Goal: Information Seeking & Learning: Learn about a topic

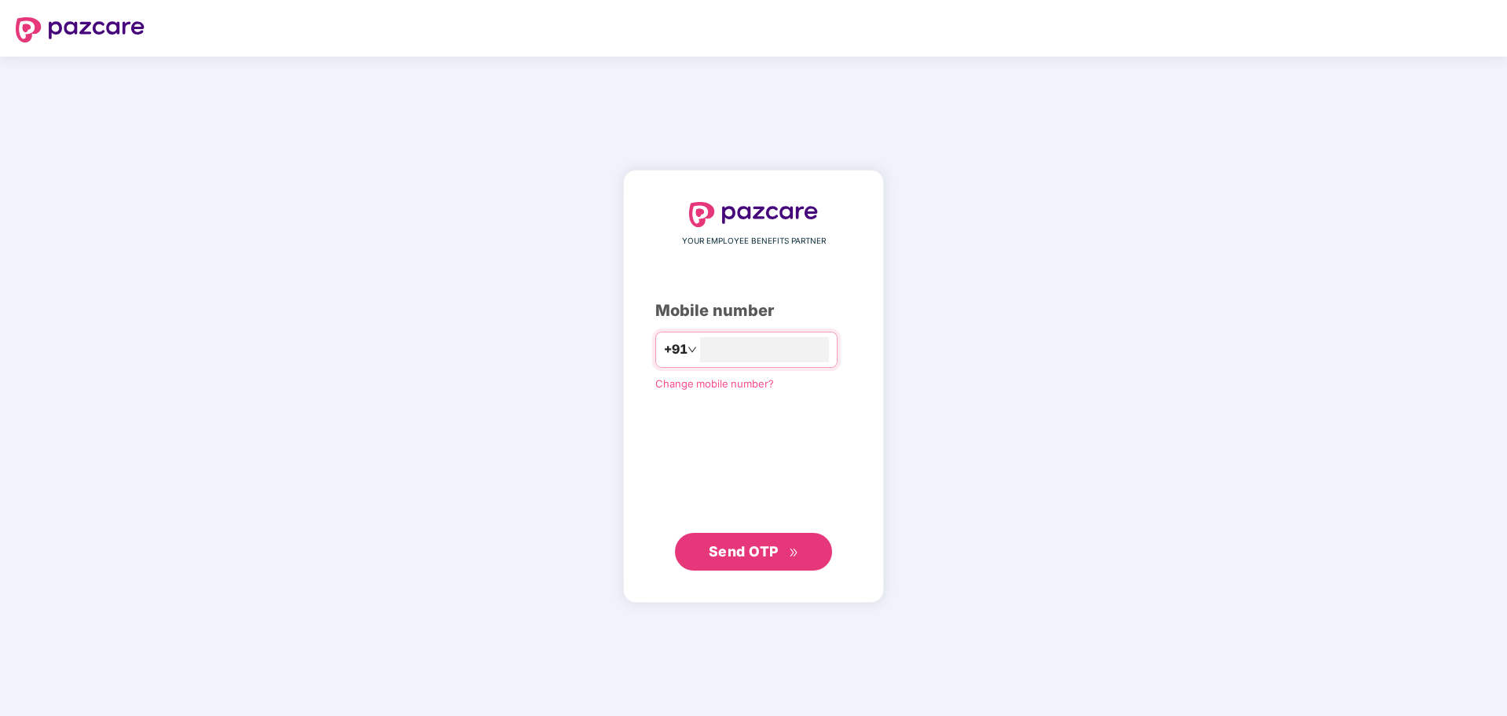
type input "**********"
click at [756, 548] on span "Send OTP" at bounding box center [744, 550] width 70 height 16
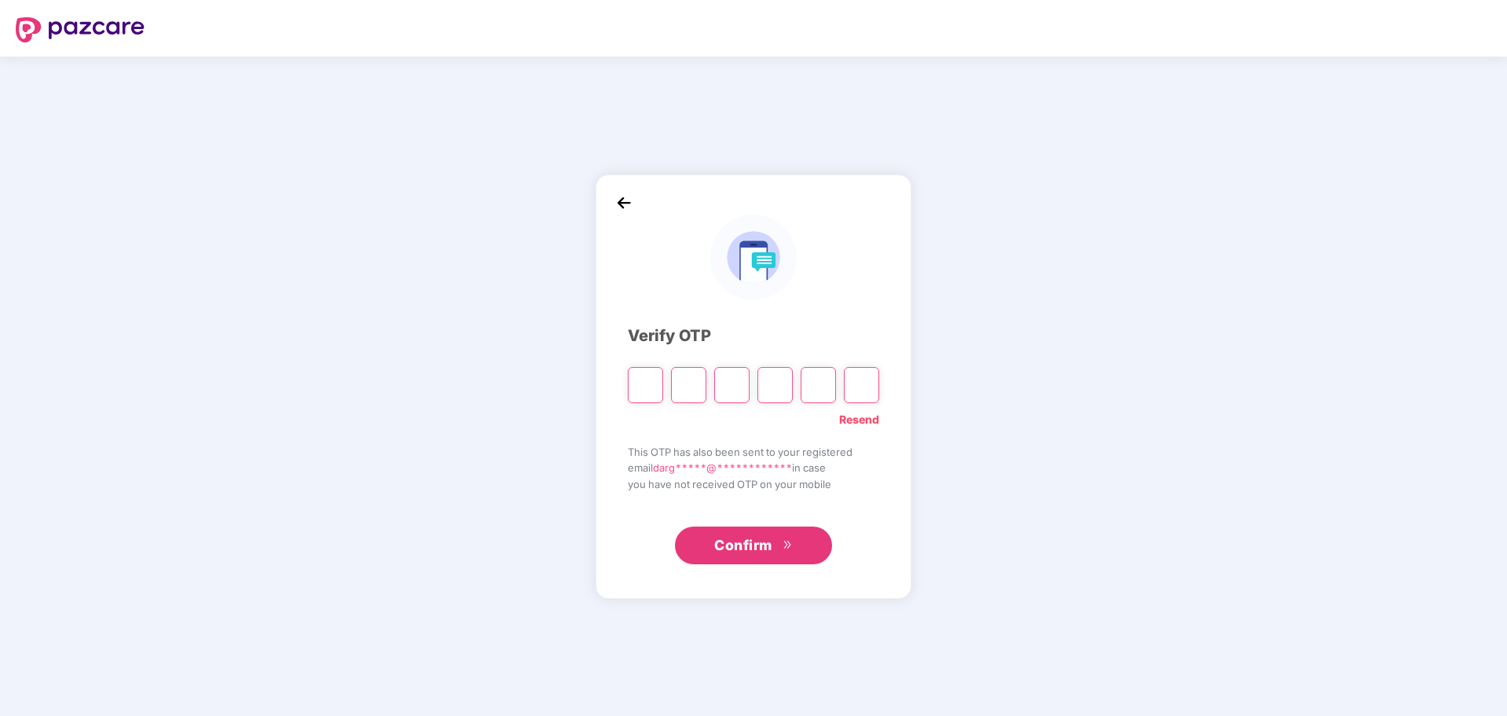
type input "*"
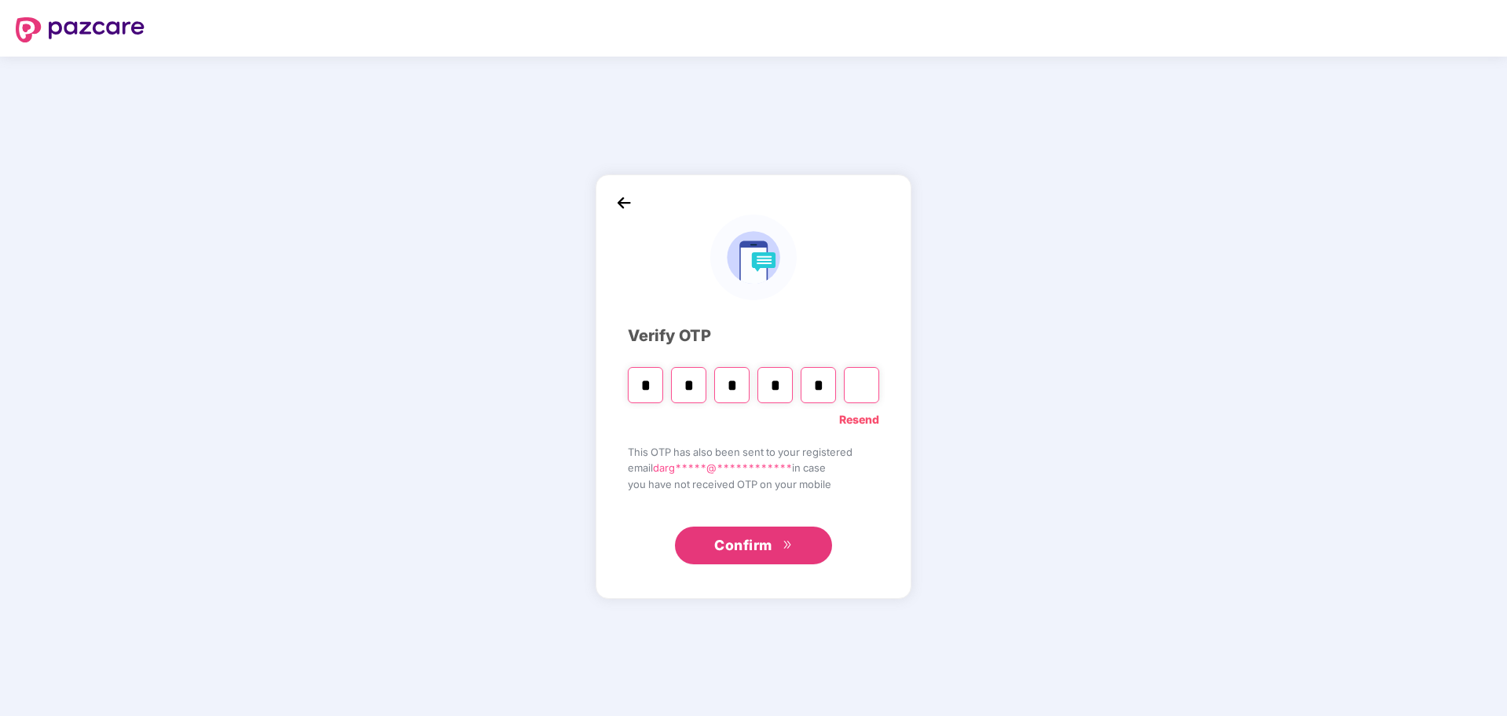
type input "*"
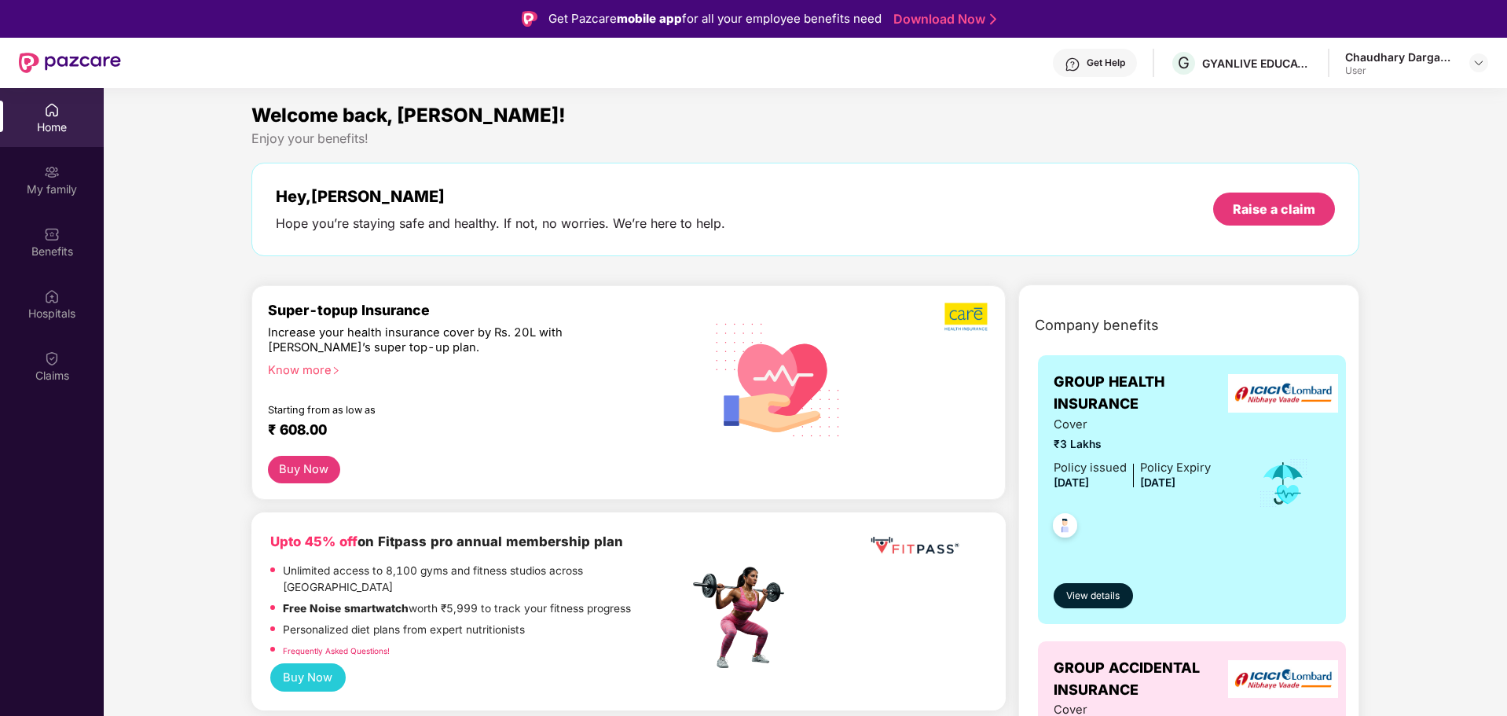
click at [1404, 60] on div "Chaudhary Dargabhai Jesungbhai" at bounding box center [1400, 56] width 110 height 15
click at [1472, 60] on div at bounding box center [1478, 62] width 19 height 19
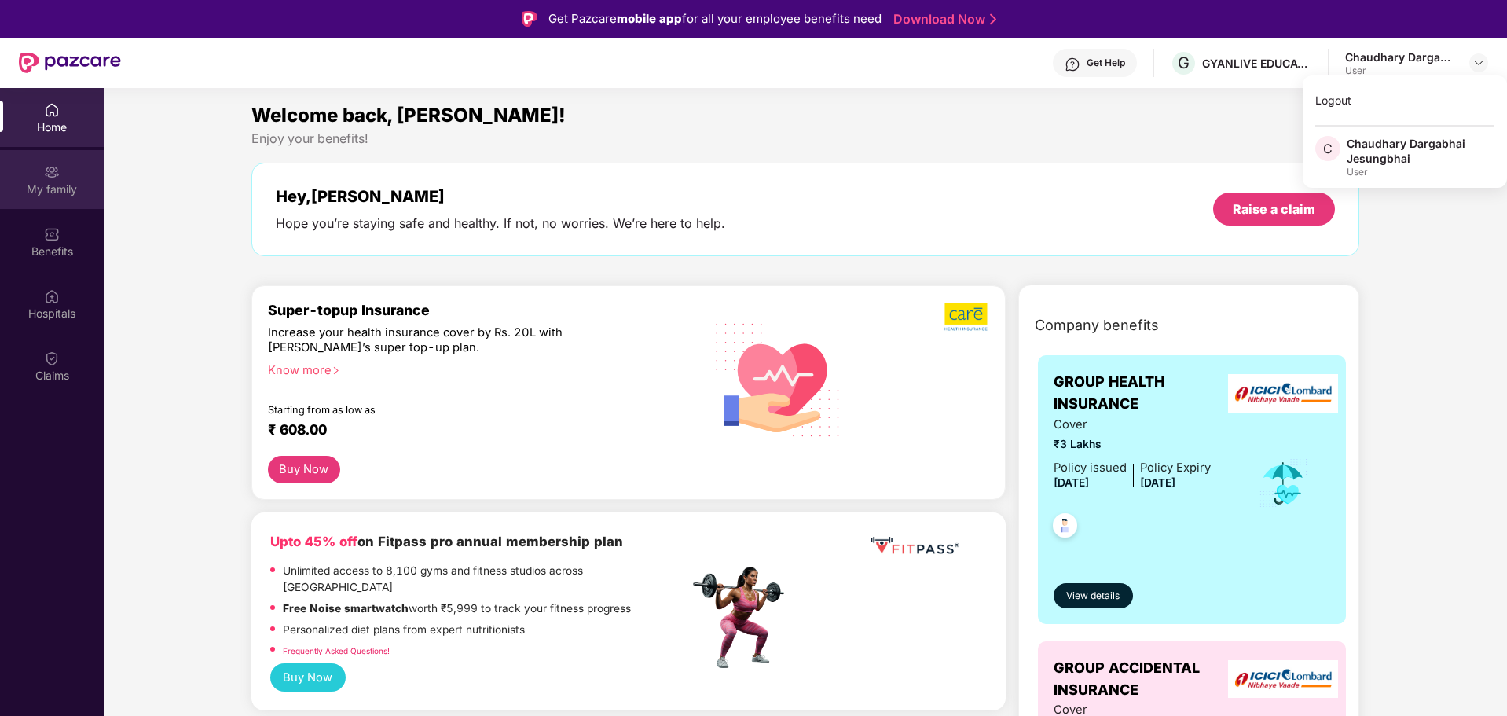
click at [87, 163] on div "My family" at bounding box center [52, 179] width 104 height 59
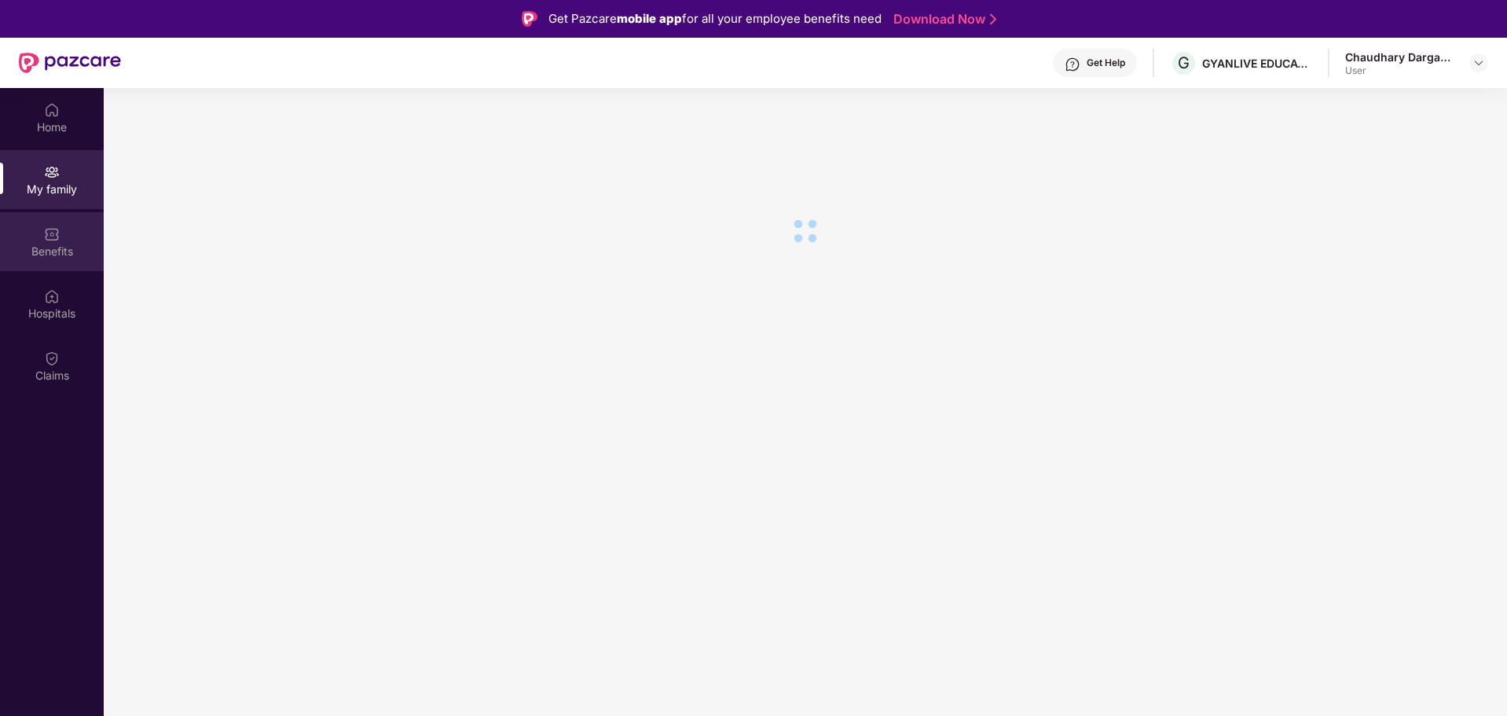
click at [35, 244] on div "Benefits" at bounding box center [52, 252] width 104 height 16
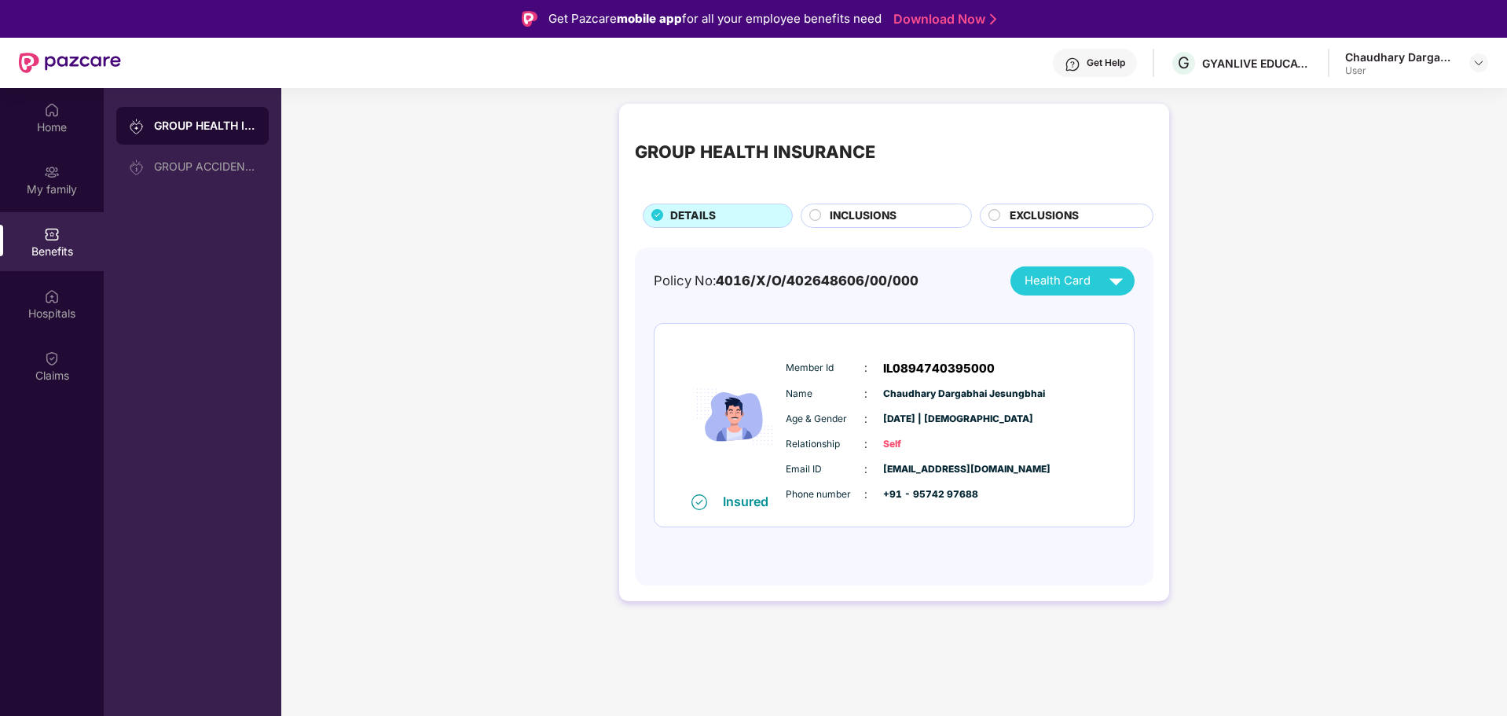
click at [893, 209] on span "INCLUSIONS" at bounding box center [863, 215] width 67 height 17
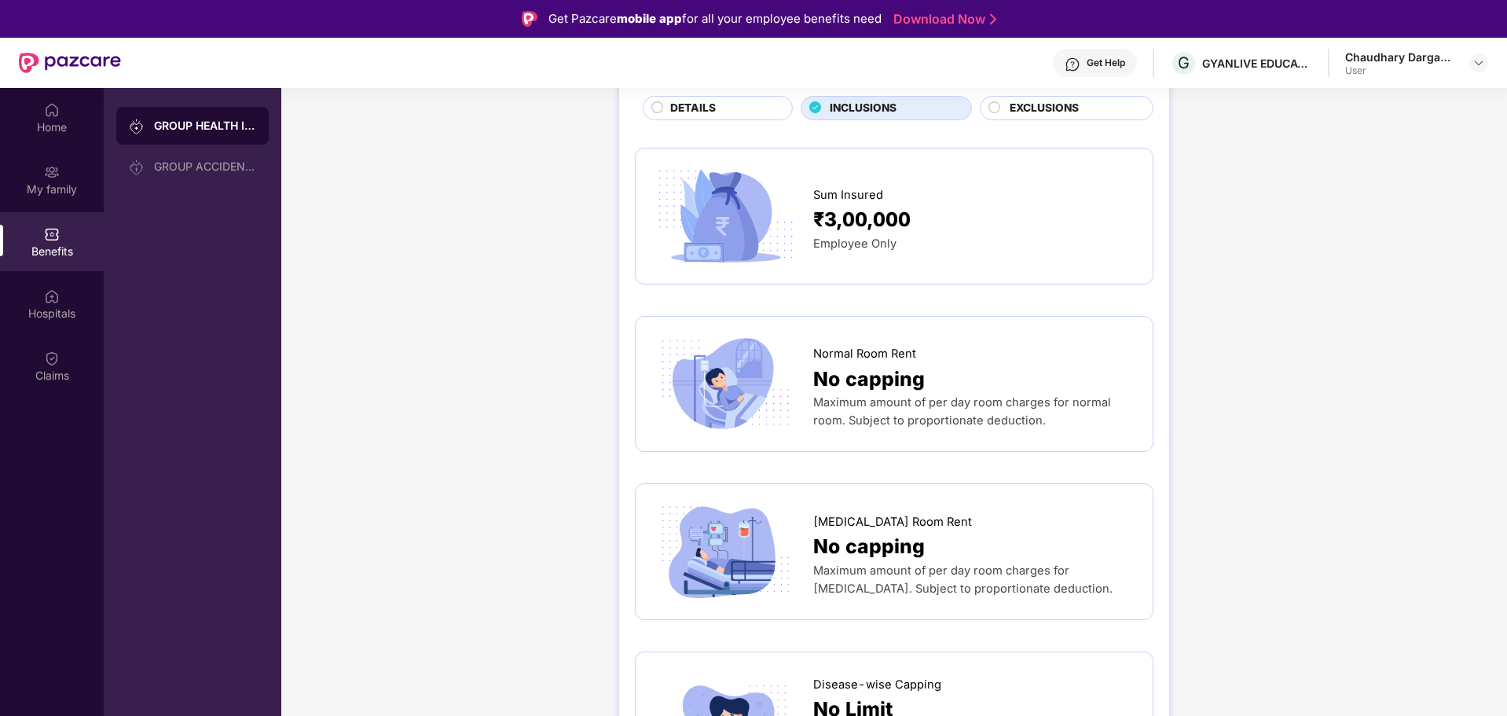
scroll to position [157, 0]
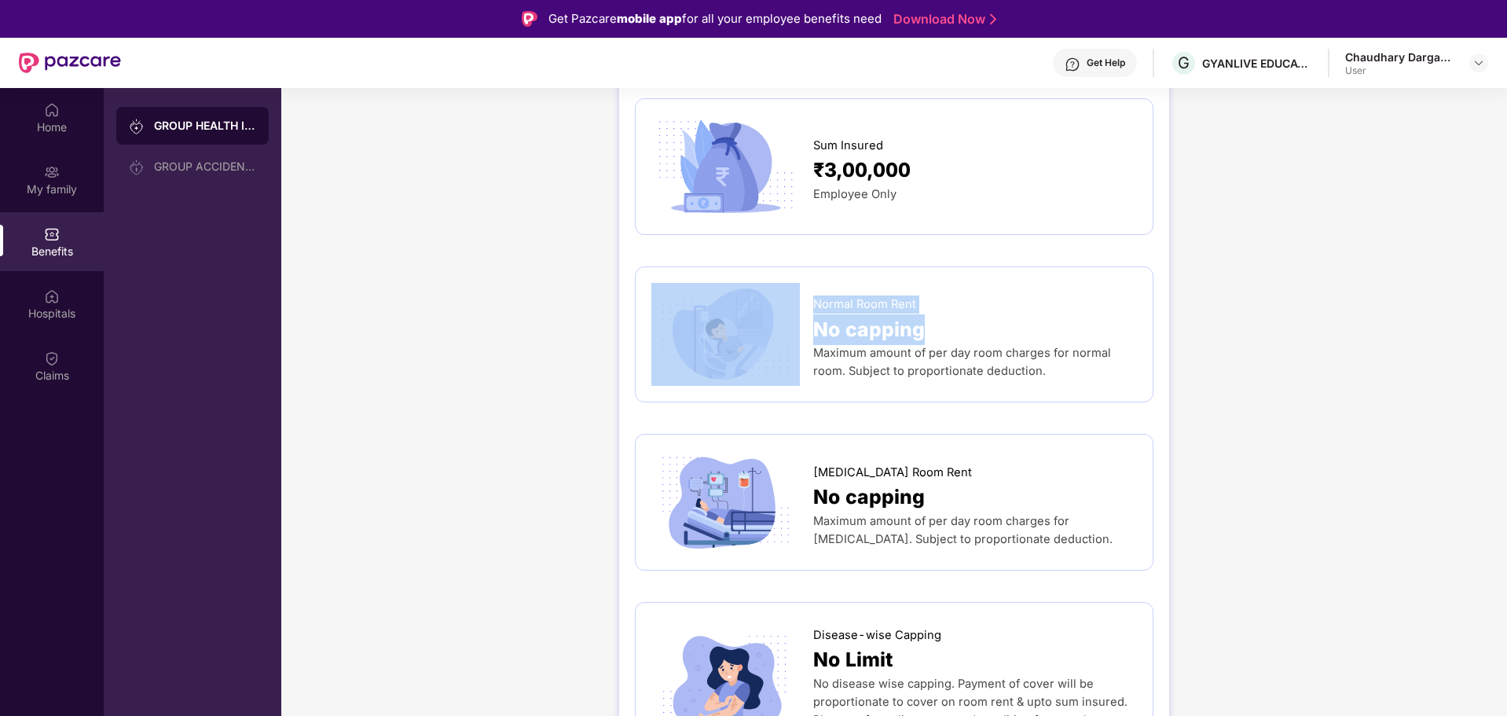
drag, startPoint x: 936, startPoint y: 328, endPoint x: 811, endPoint y: 328, distance: 124.9
click at [811, 328] on div "Normal Room Rent No capping Maximum amount of per day room charges for normal r…" at bounding box center [893, 335] width 485 height 104
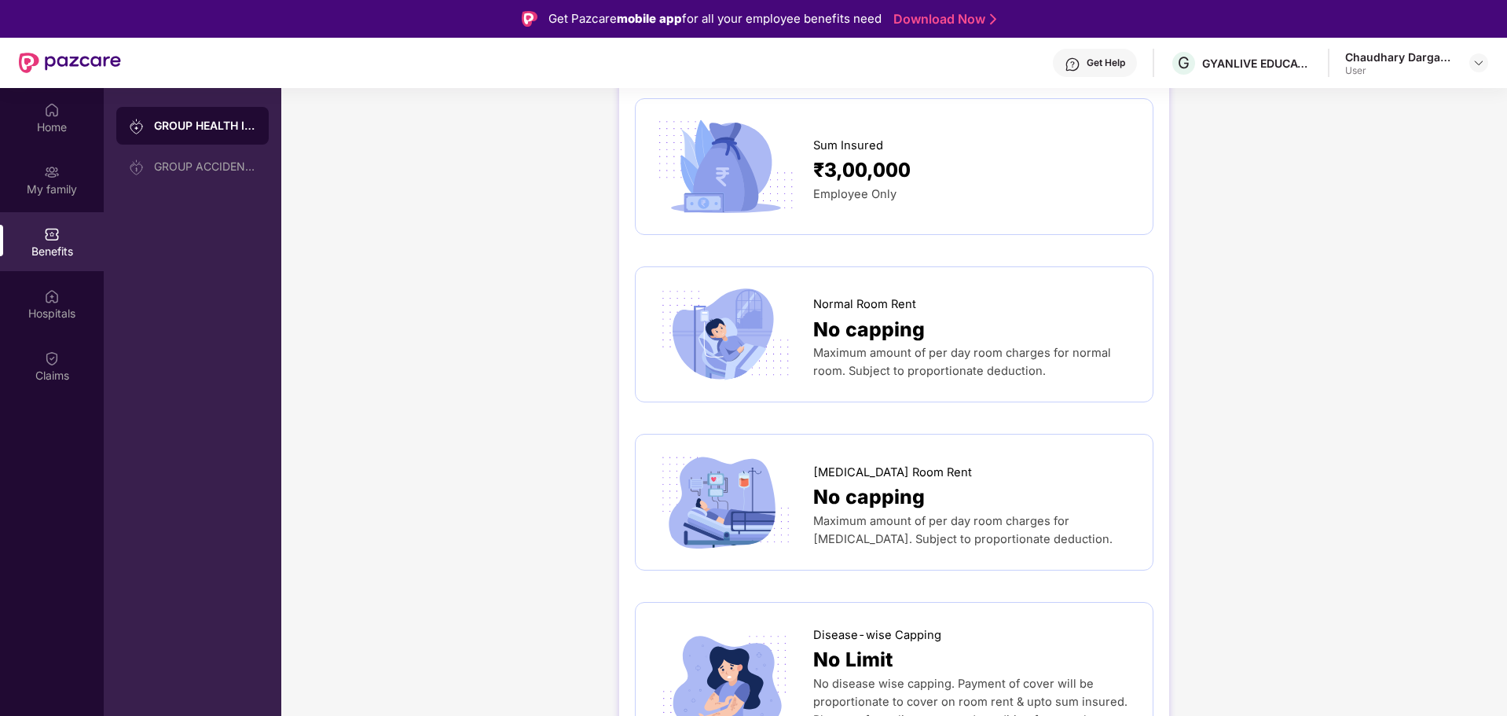
drag, startPoint x: 977, startPoint y: 322, endPoint x: 816, endPoint y: 334, distance: 161.5
click at [816, 334] on div "No capping" at bounding box center [975, 329] width 324 height 31
copy span "No capping"
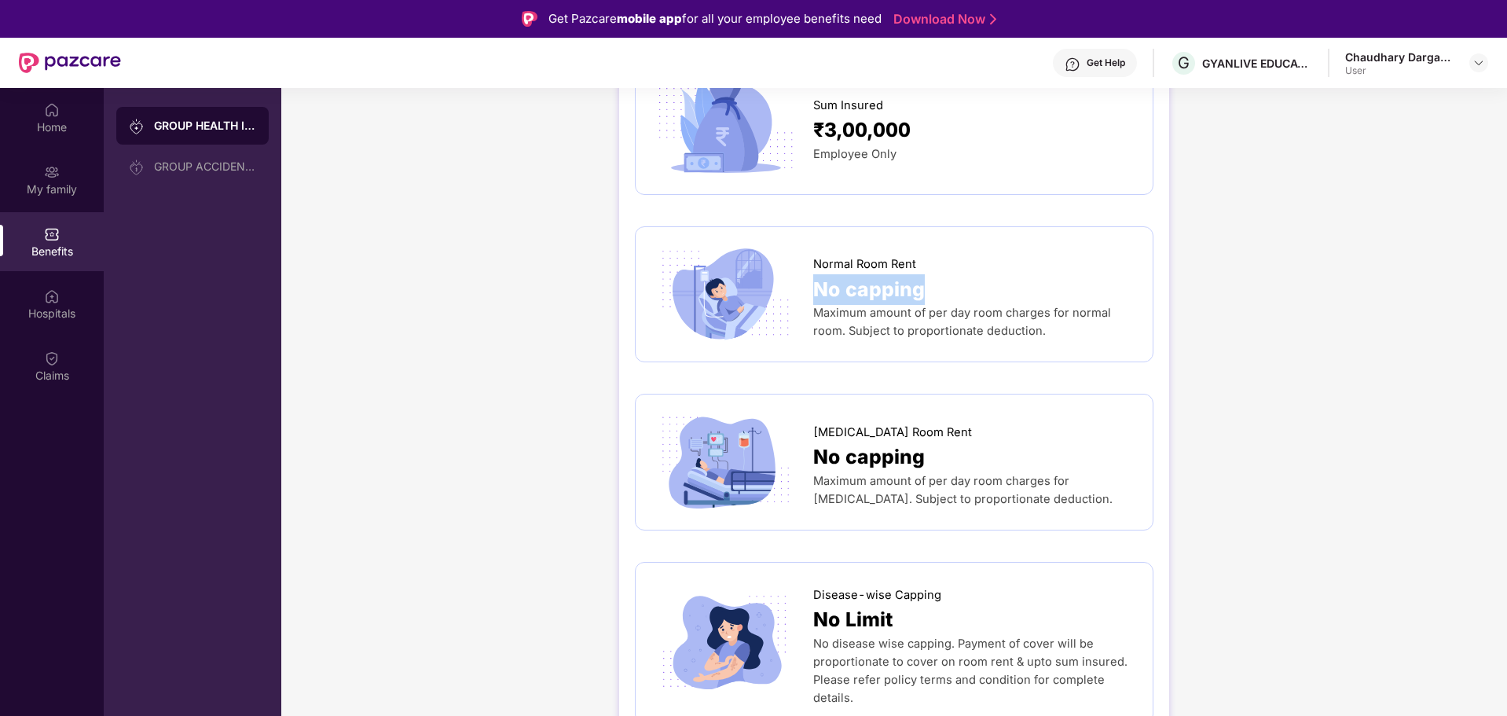
scroll to position [314, 0]
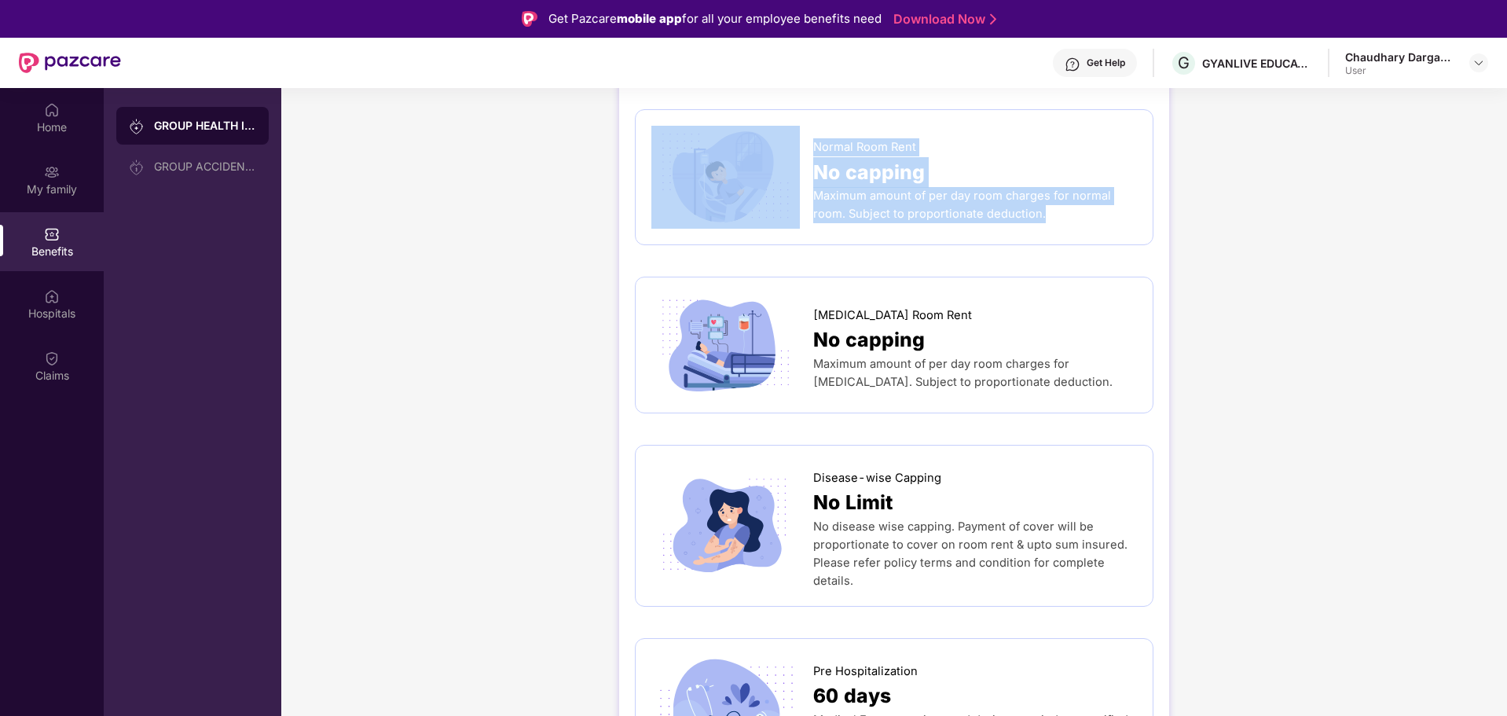
drag, startPoint x: 1059, startPoint y: 218, endPoint x: 810, endPoint y: 200, distance: 249.6
click at [810, 200] on div "Normal Room Rent No capping Maximum amount of per day room charges for normal r…" at bounding box center [893, 178] width 485 height 104
copy div "Normal Room Rent No capping Maximum amount of per day room charges for normal r…"
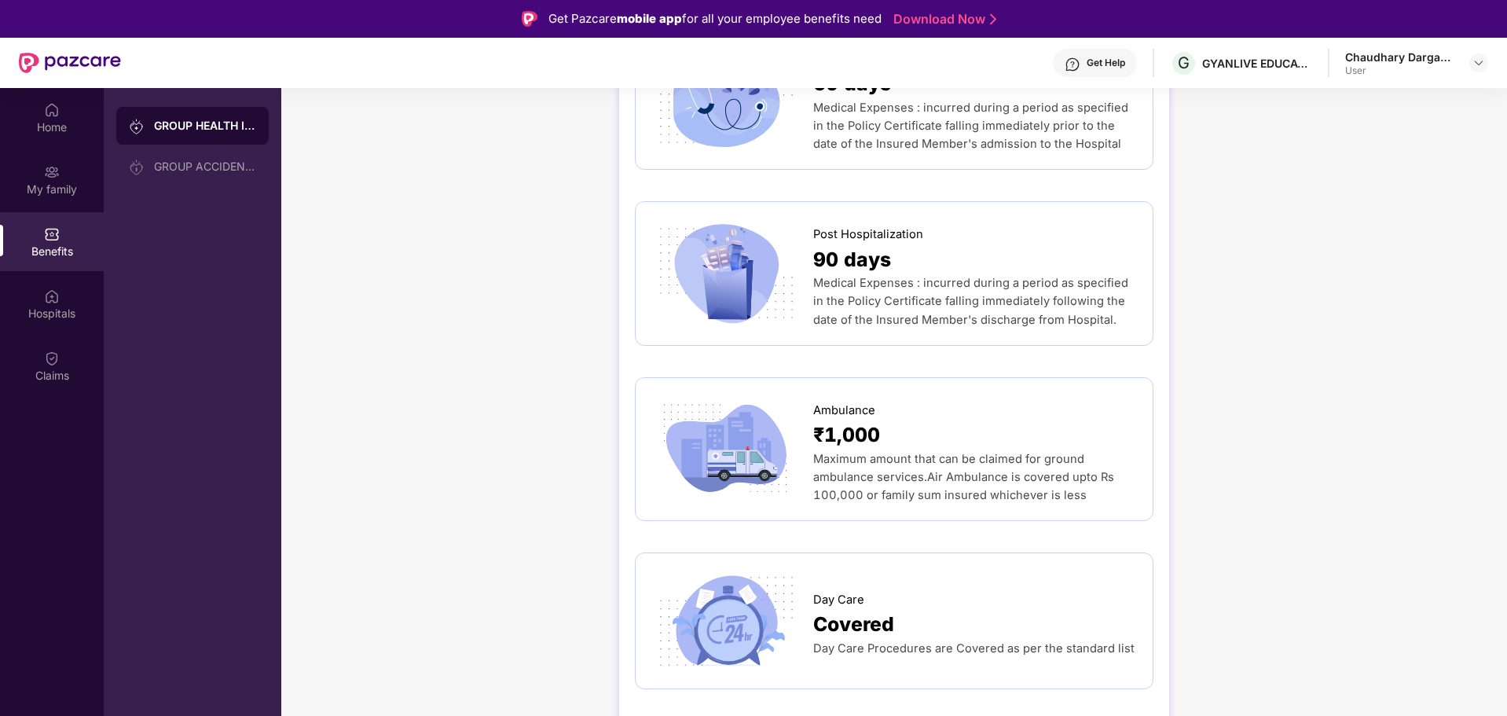
scroll to position [1021, 0]
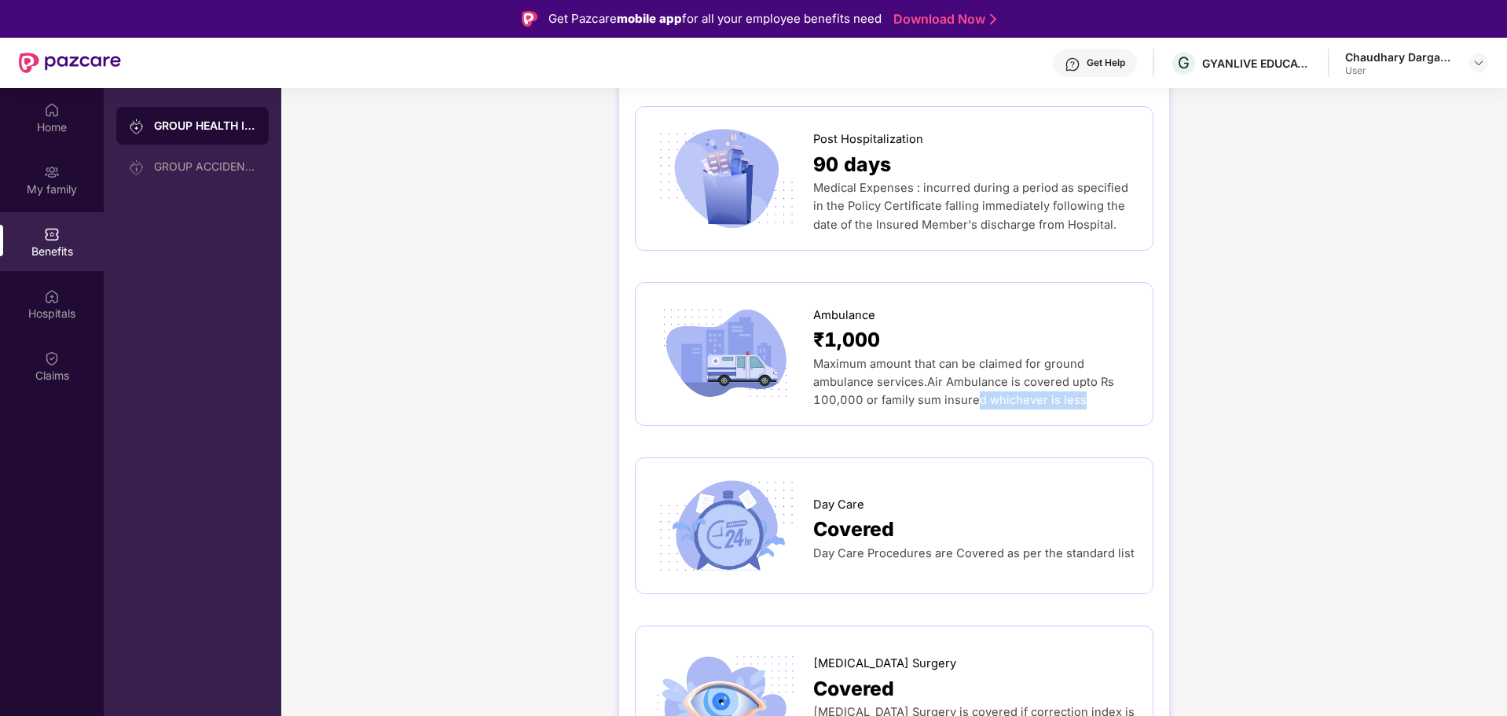
drag, startPoint x: 1096, startPoint y: 405, endPoint x: 994, endPoint y: 397, distance: 101.6
click at [976, 397] on div "Maximum amount that can be claimed for ground ambulance services.Air Ambulance …" at bounding box center [975, 382] width 324 height 54
click at [1258, 432] on div "GROUP HEALTH INSURANCE DETAILS INCLUSIONS EXCLUSIONS Sum Insured ₹3,00,000 Empl…" at bounding box center [893, 374] width 1225 height 2599
click at [1130, 429] on div "Sum Insured ₹3,00,000 Employee Only Normal Room Rent No capping Maximum amount …" at bounding box center [894, 430] width 518 height 2408
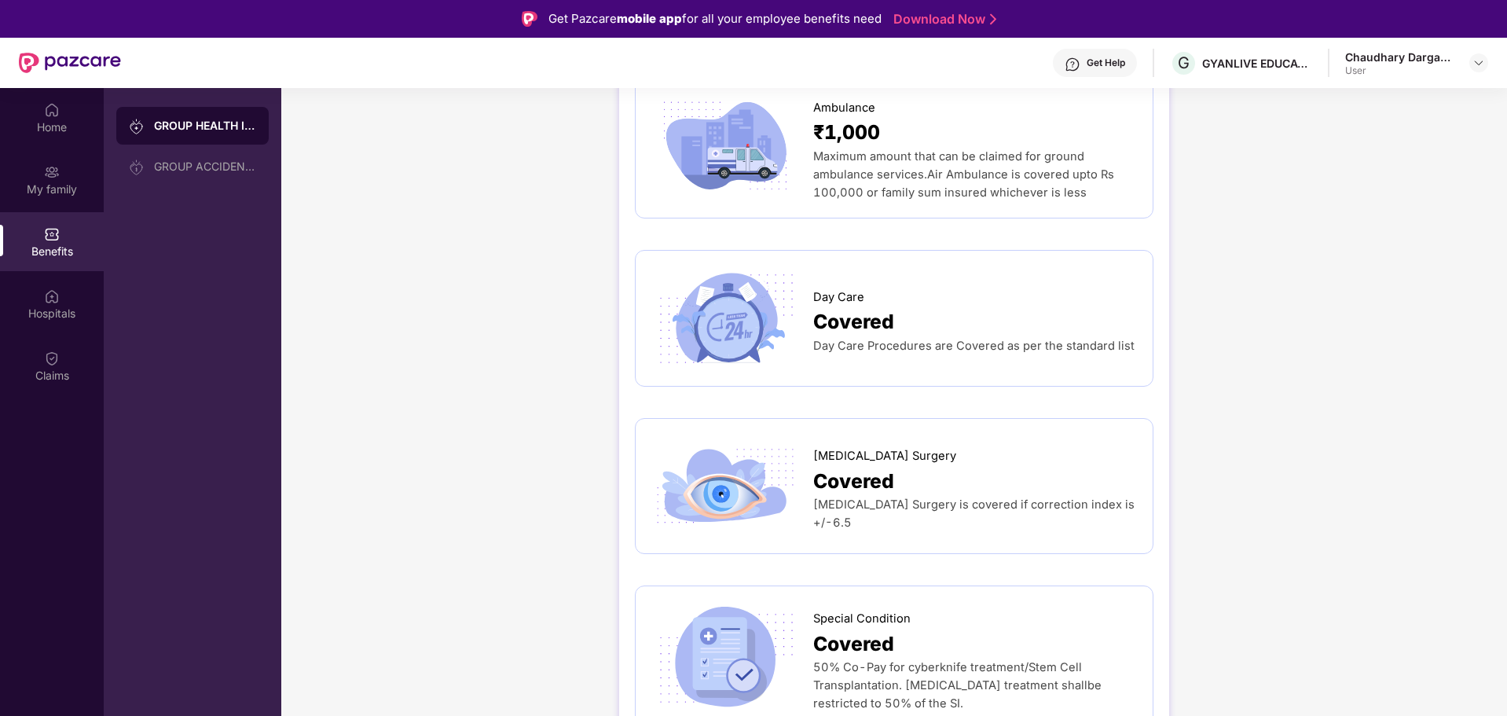
scroll to position [1257, 0]
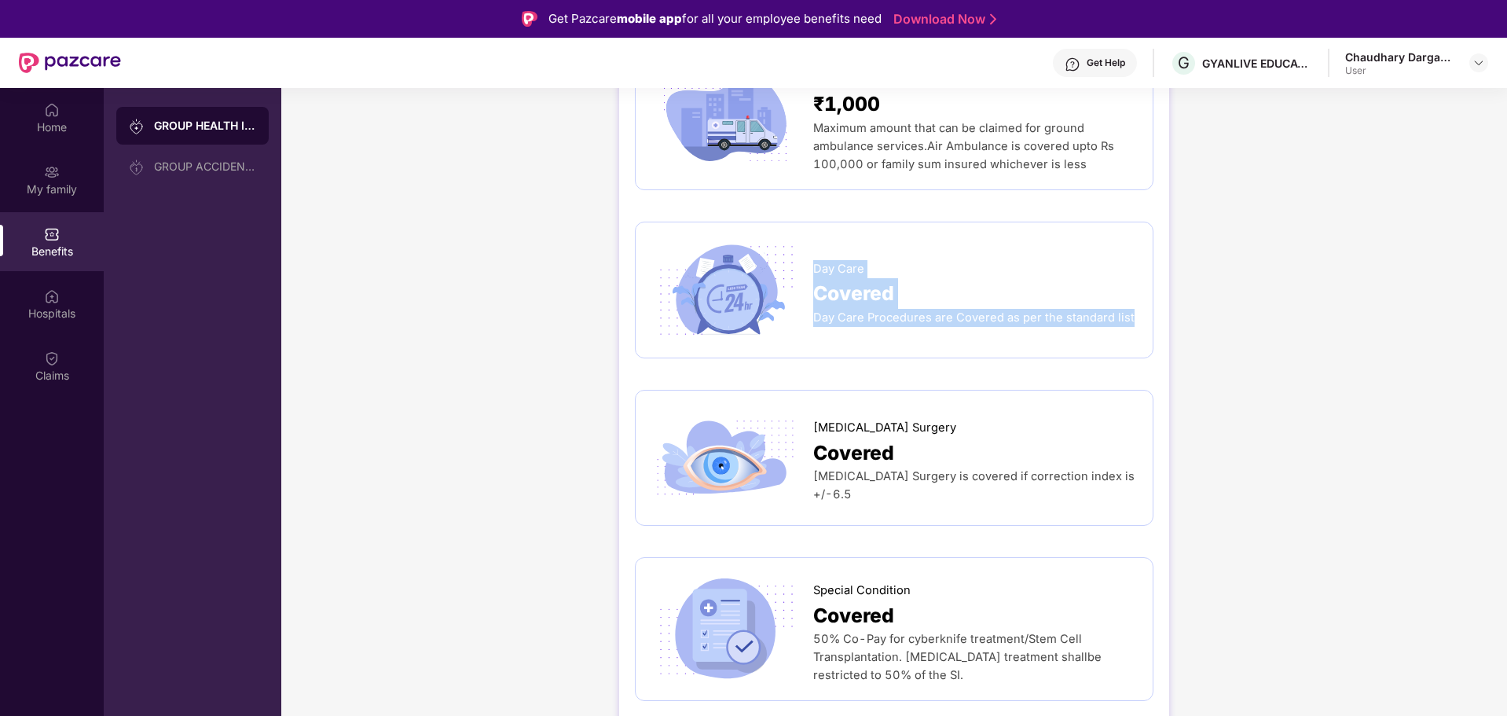
drag, startPoint x: 1136, startPoint y: 330, endPoint x: 812, endPoint y: 258, distance: 331.6
click at [813, 258] on div "Day Care Covered Day Care Procedures are Covered as per the standard list" at bounding box center [894, 290] width 518 height 137
copy div "Day Care Covered Day Care Procedures are Covered as per the standard list"
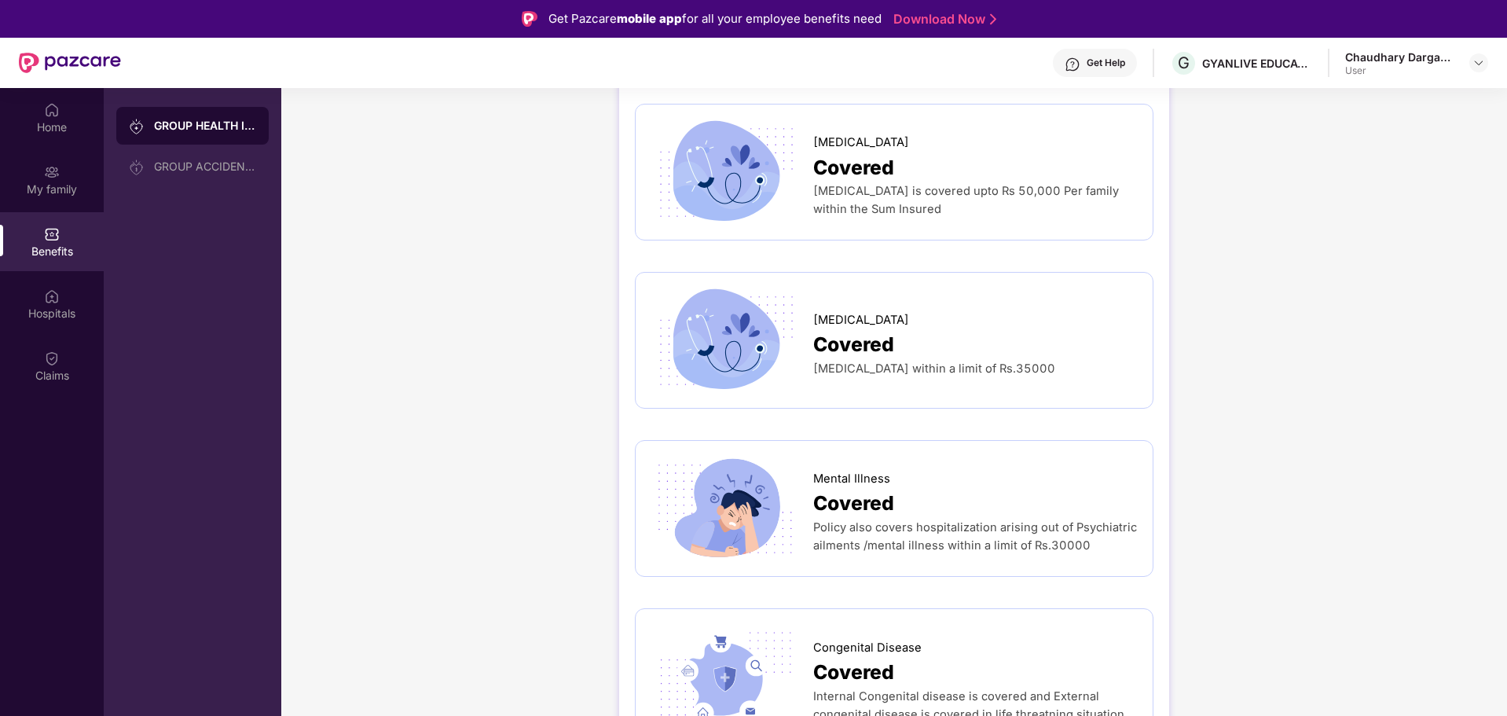
scroll to position [1892, 0]
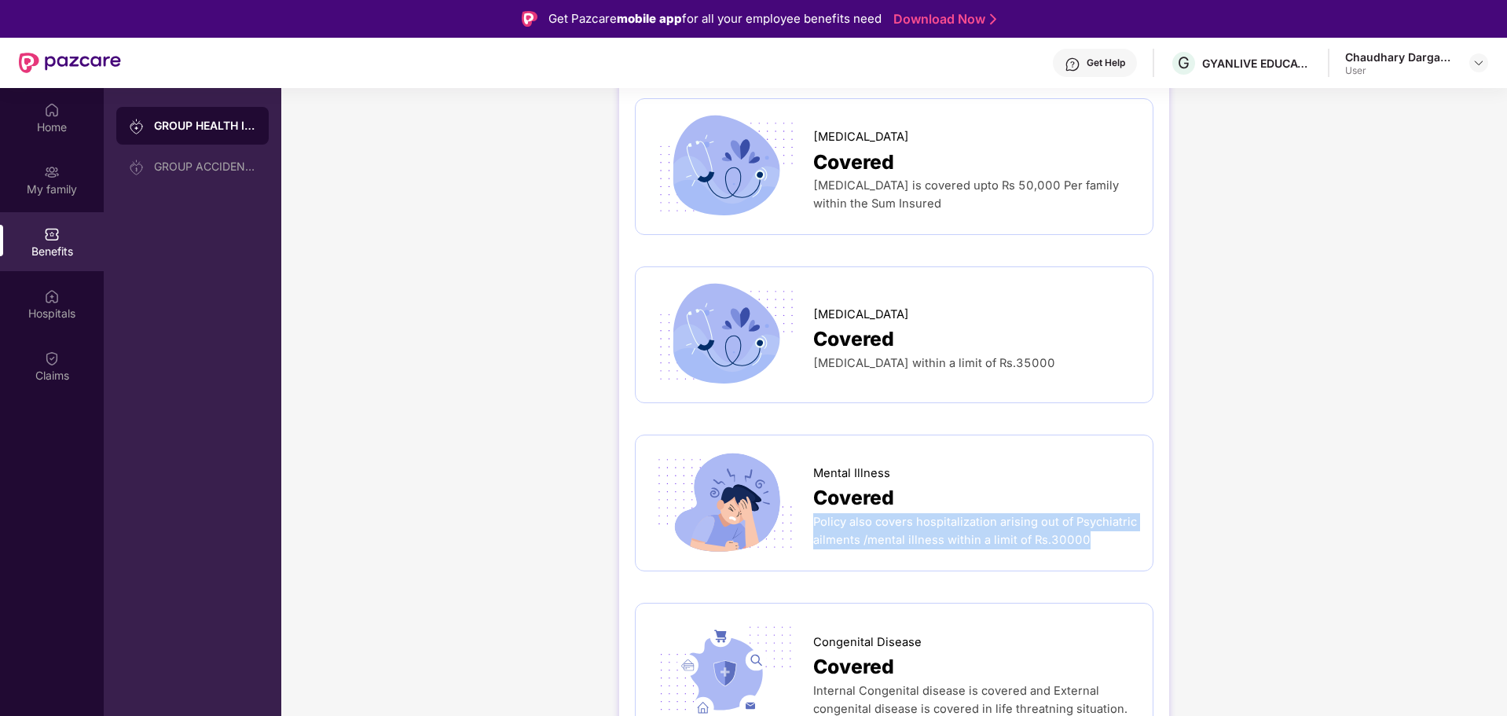
drag, startPoint x: 1098, startPoint y: 548, endPoint x: 904, endPoint y: 489, distance: 203.0
click at [904, 489] on div "Mental Illness Covered Policy also covers hospitalization arising out of Psychi…" at bounding box center [975, 502] width 324 height 93
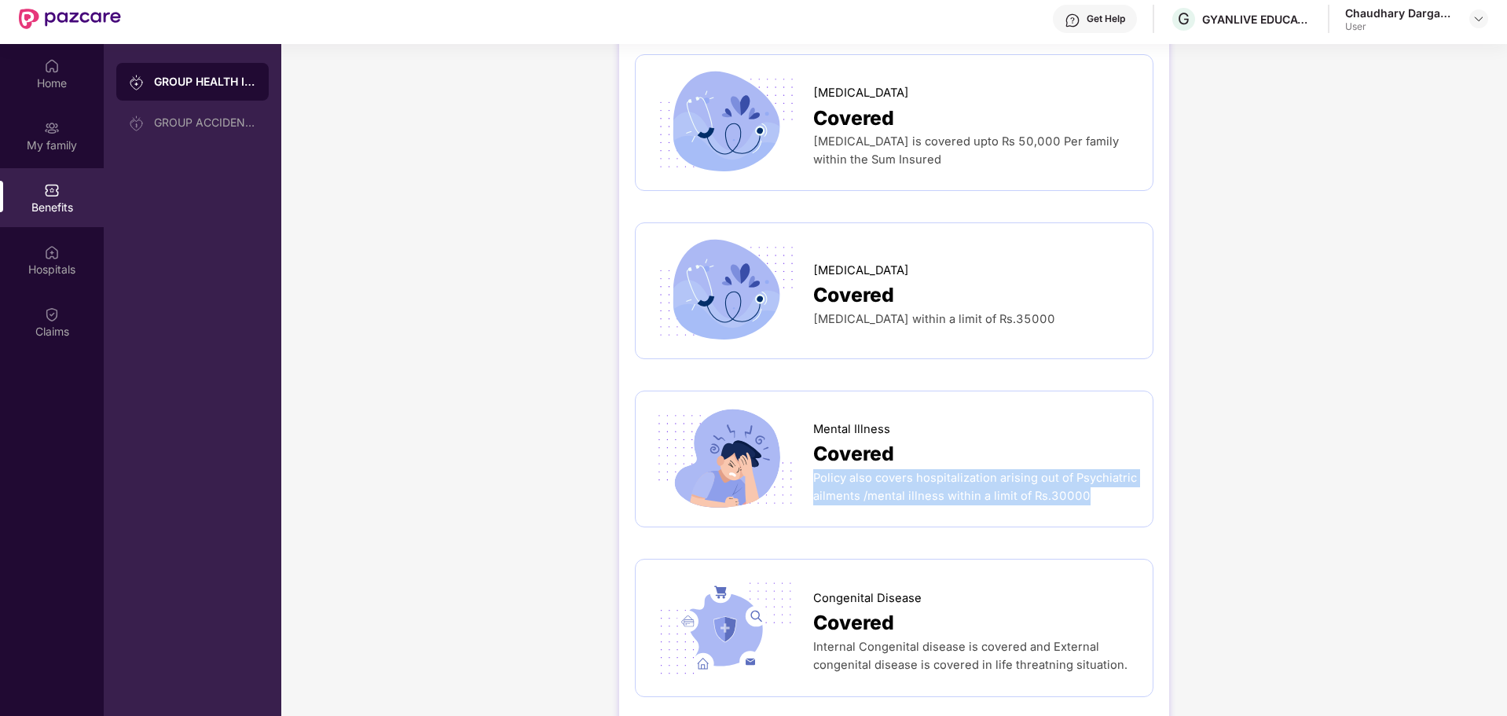
scroll to position [88, 0]
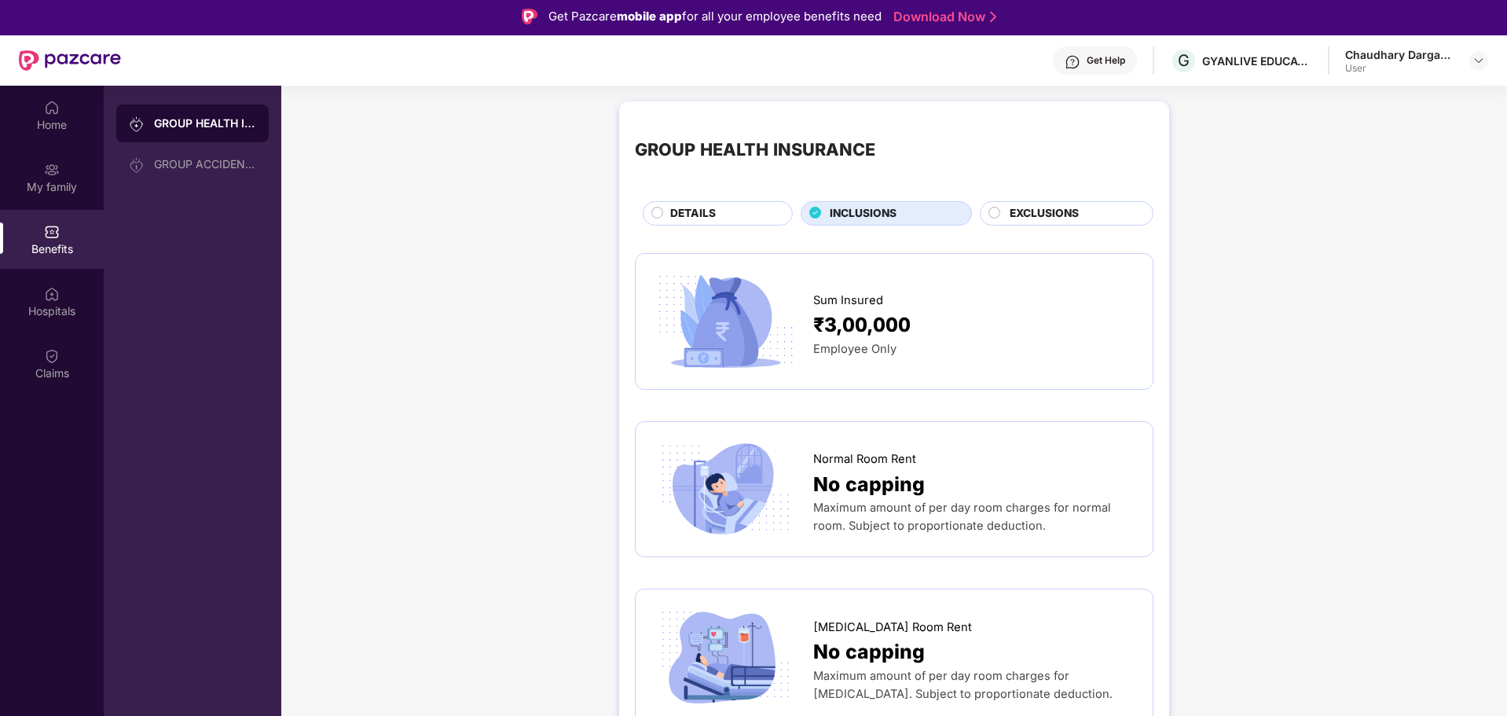
scroll to position [0, 0]
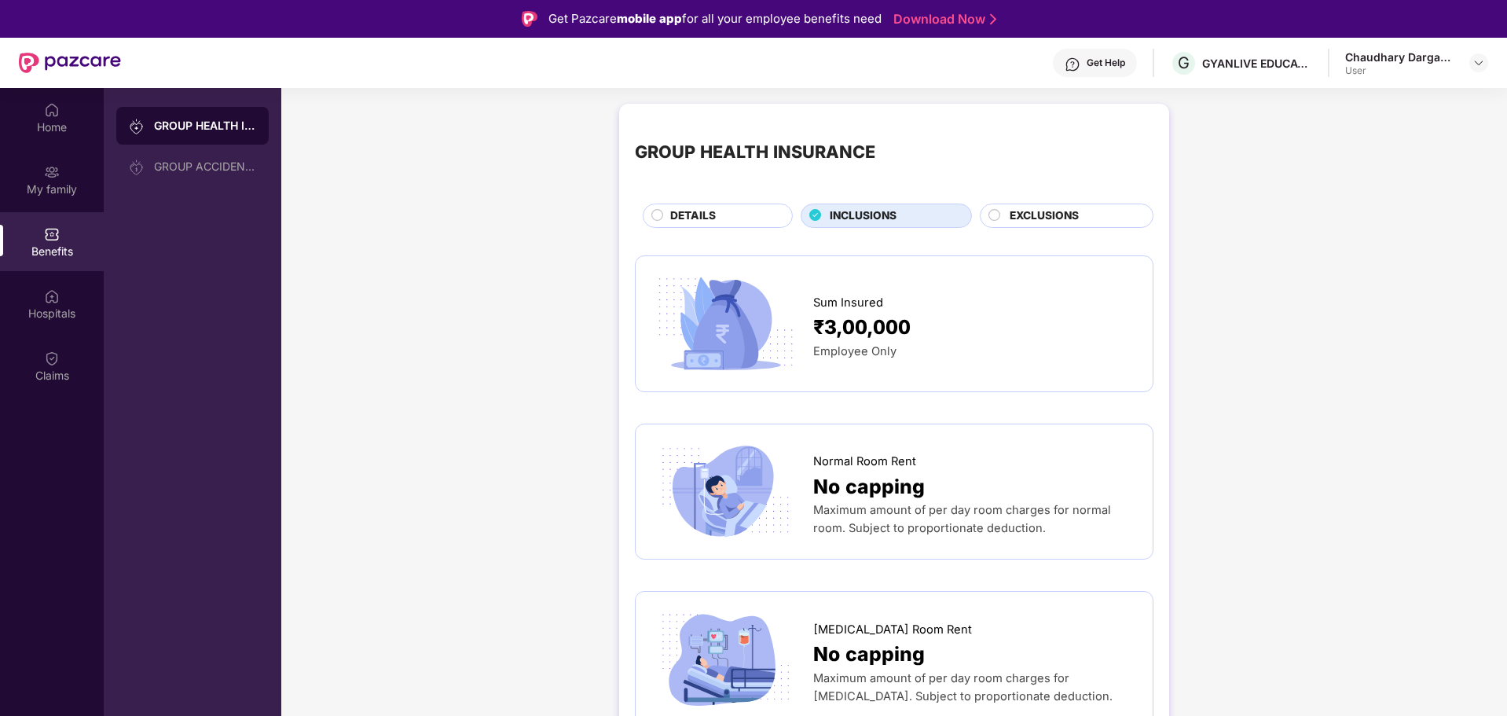
click at [1020, 212] on span "EXCLUSIONS" at bounding box center [1043, 215] width 69 height 17
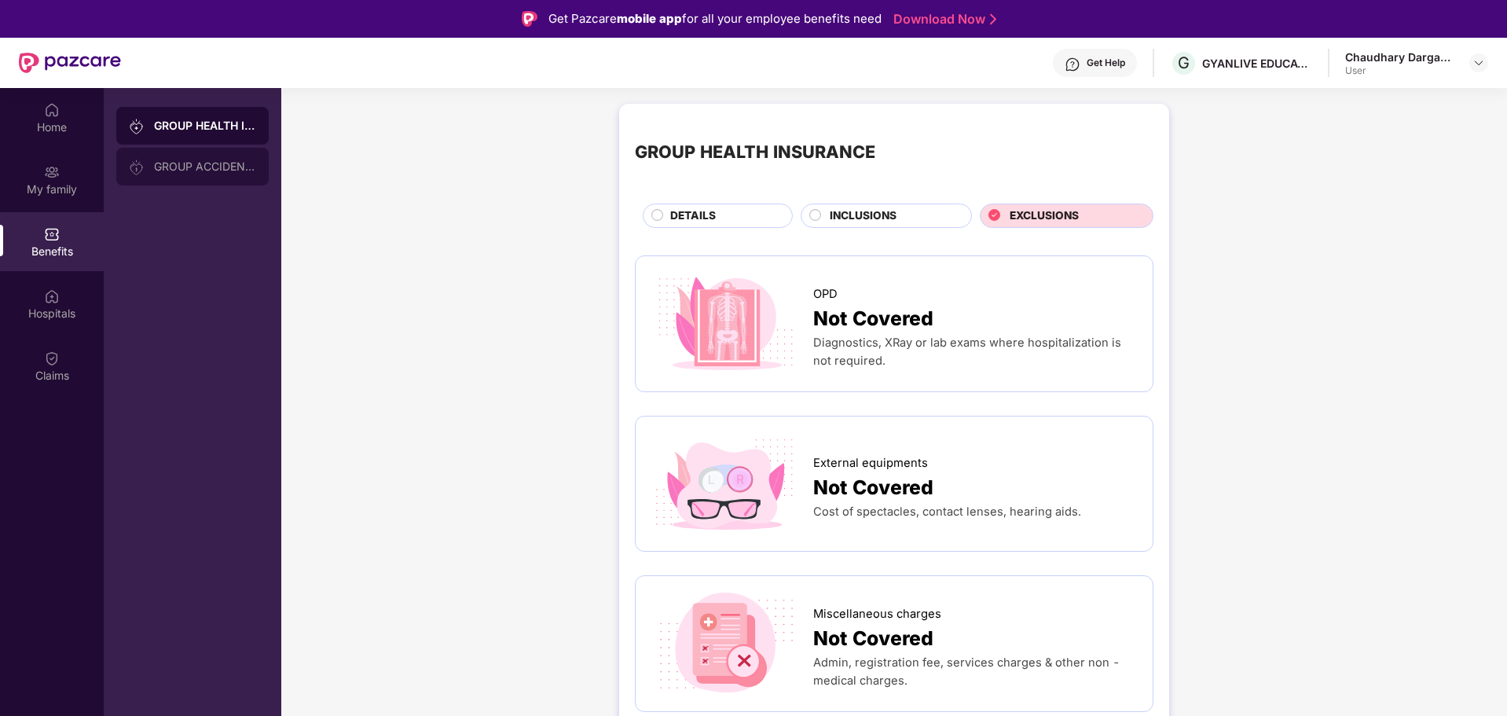
click at [207, 159] on div "GROUP ACCIDENTAL INSURANCE" at bounding box center [192, 167] width 152 height 38
